Goal: Check status: Check status

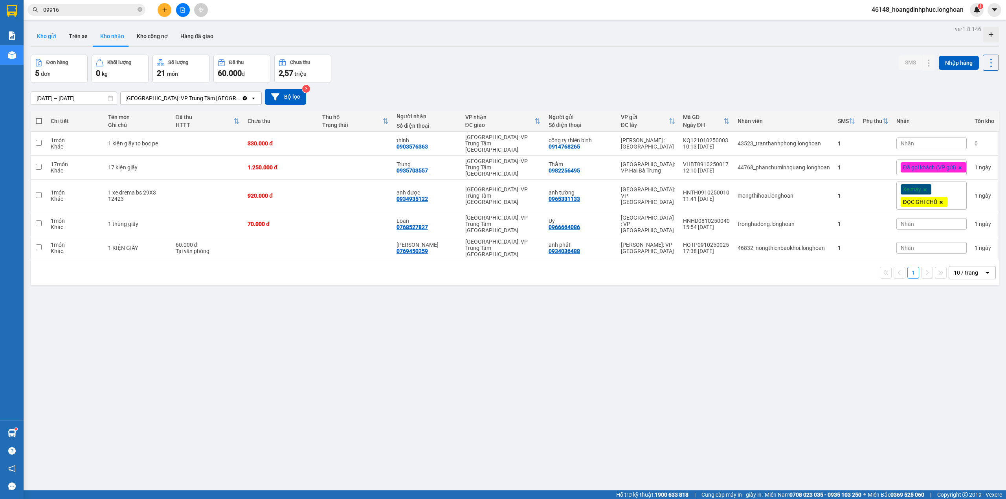
click at [57, 35] on button "Kho gửi" at bounding box center [47, 36] width 32 height 19
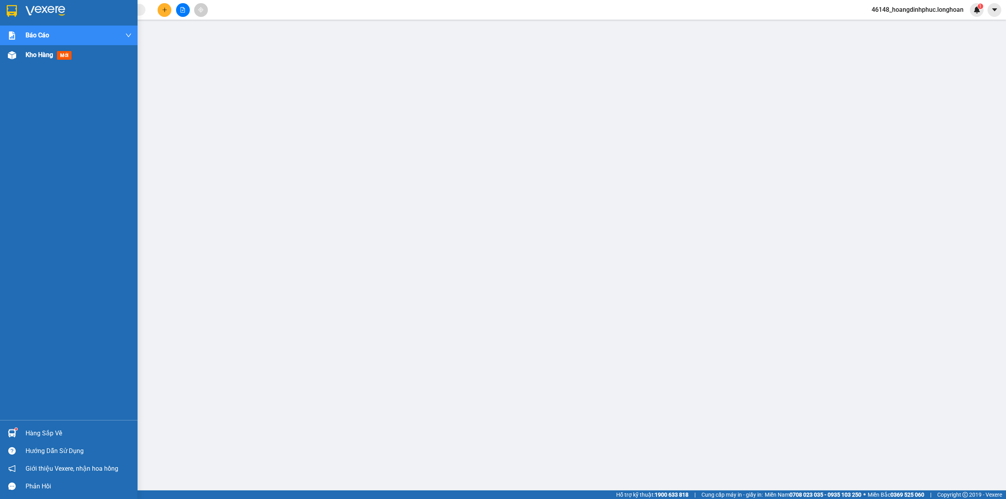
click at [15, 52] on img at bounding box center [12, 55] width 8 height 8
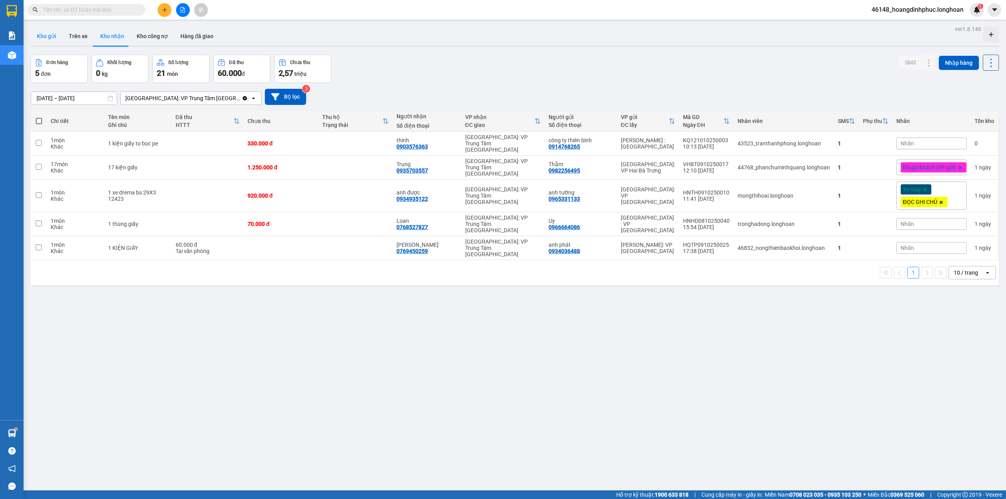
click at [37, 33] on button "Kho gửi" at bounding box center [47, 36] width 32 height 19
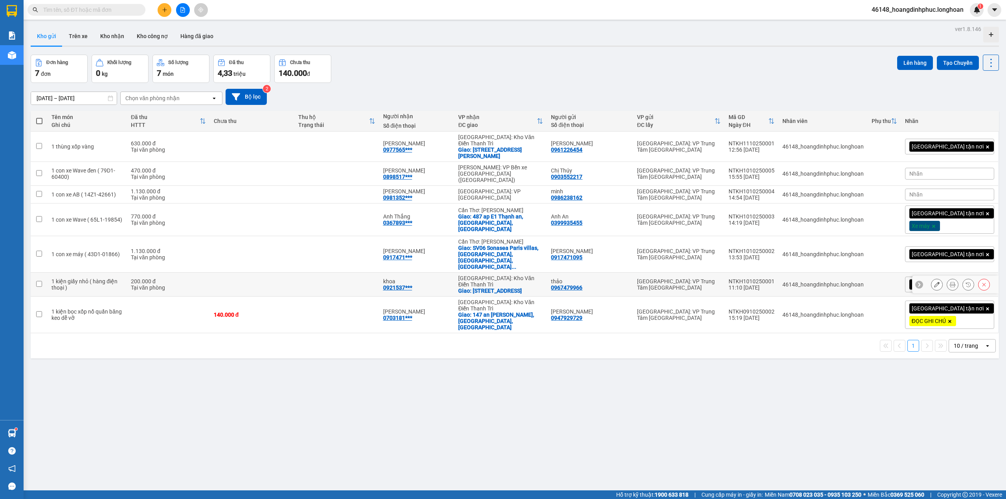
click at [949, 282] on icon at bounding box center [951, 284] width 5 height 5
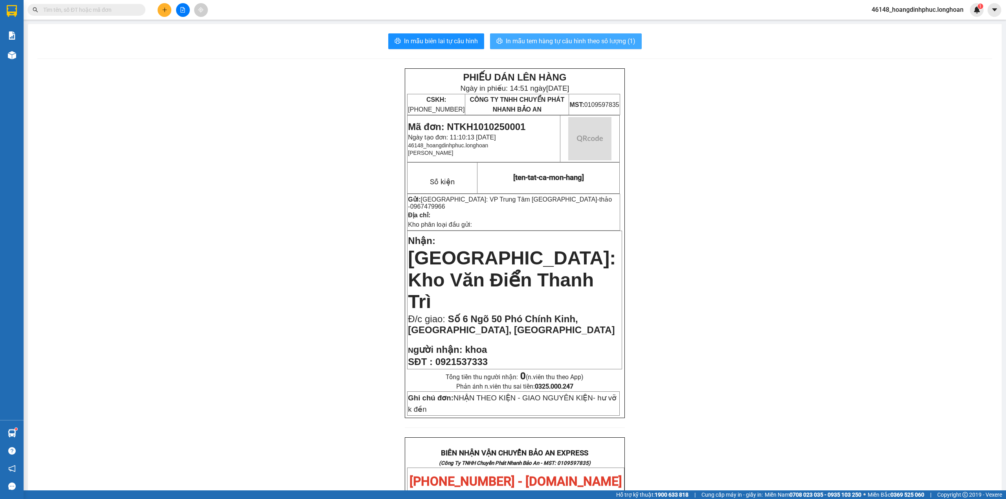
click at [547, 40] on span "In mẫu tem hàng tự cấu hình theo số lượng (1)" at bounding box center [571, 41] width 130 height 10
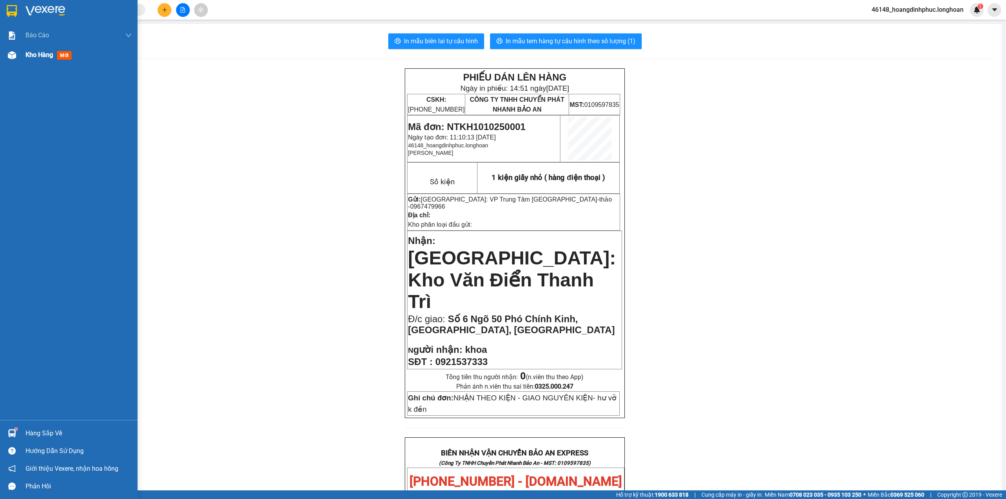
click at [34, 57] on span "Kho hàng" at bounding box center [39, 54] width 27 height 7
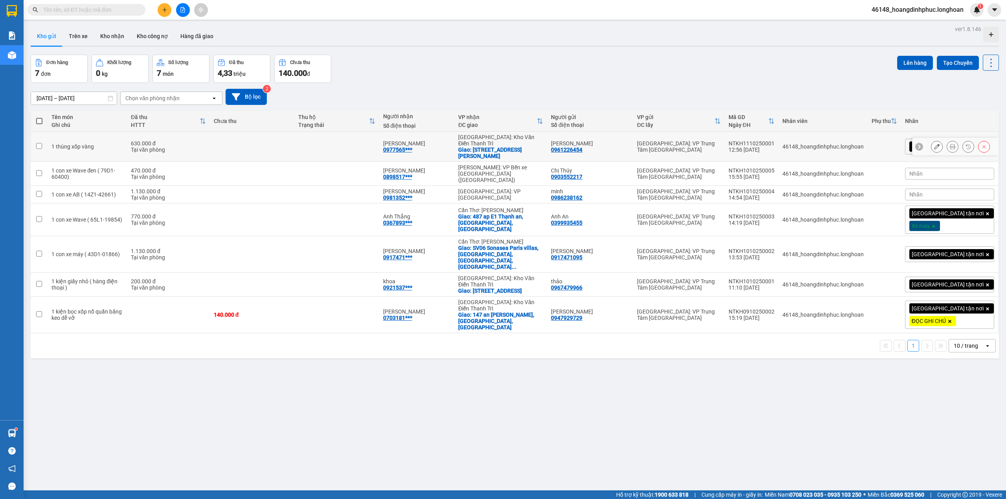
click at [949, 144] on icon at bounding box center [951, 146] width 5 height 5
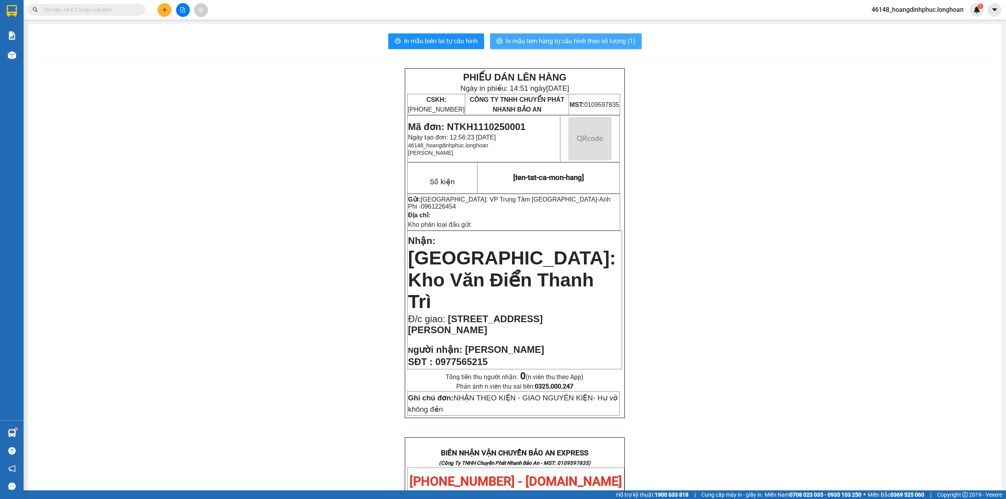
click at [530, 40] on span "In mẫu tem hàng tự cấu hình theo số lượng (1)" at bounding box center [571, 41] width 130 height 10
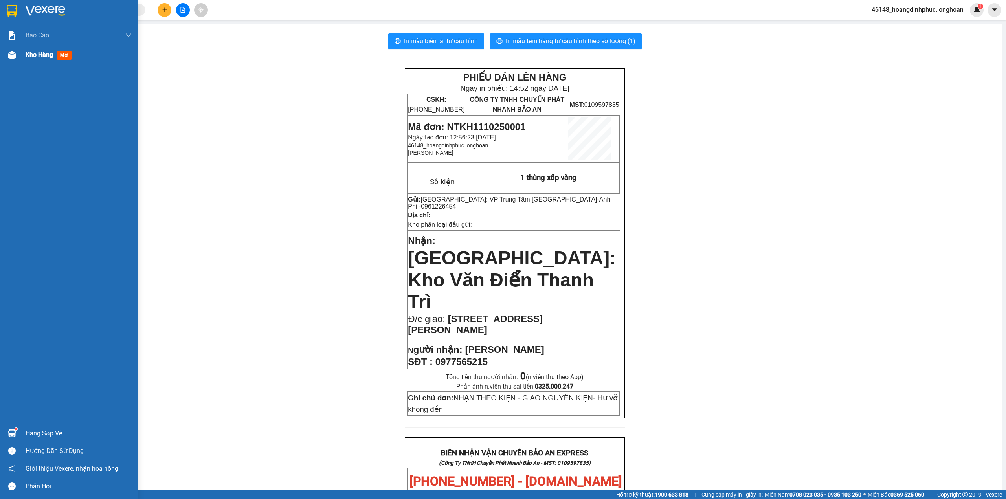
click at [22, 60] on div "Kho hàng mới" at bounding box center [68, 55] width 137 height 20
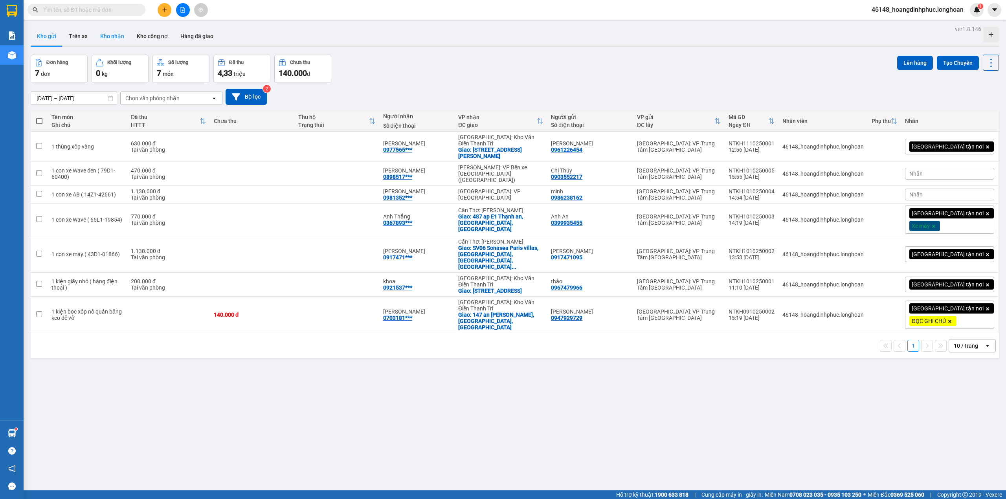
click at [116, 34] on button "Kho nhận" at bounding box center [112, 36] width 37 height 19
